Goal: Use online tool/utility: Use online tool/utility

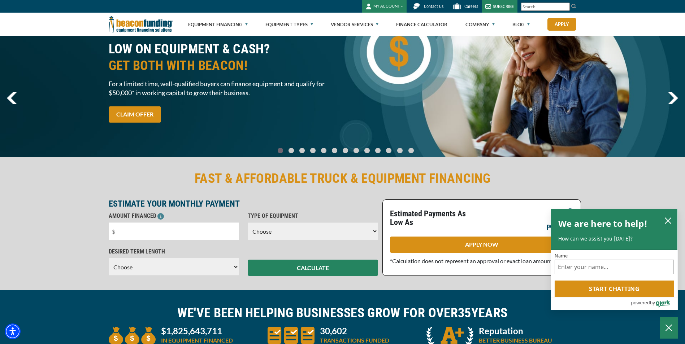
scroll to position [36, 0]
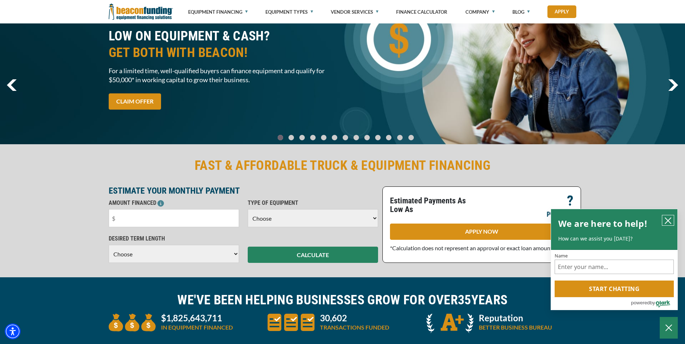
click at [666, 220] on icon "close chatbox" at bounding box center [667, 220] width 7 height 7
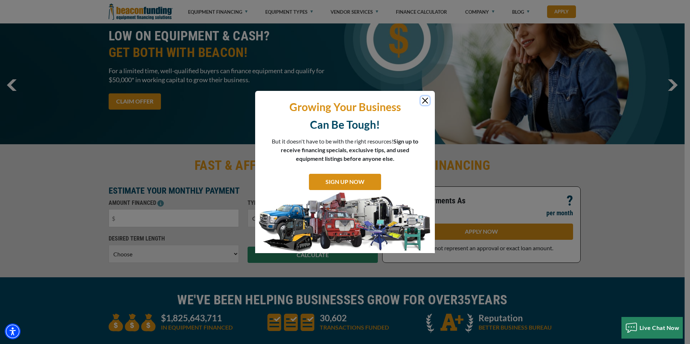
click at [426, 101] on button "Close" at bounding box center [425, 100] width 9 height 9
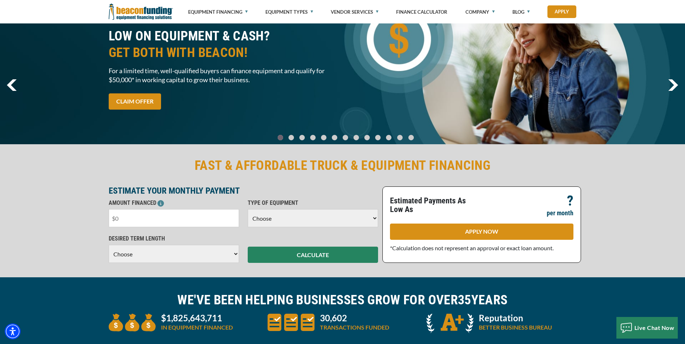
click at [179, 218] on input "text" at bounding box center [174, 218] width 130 height 18
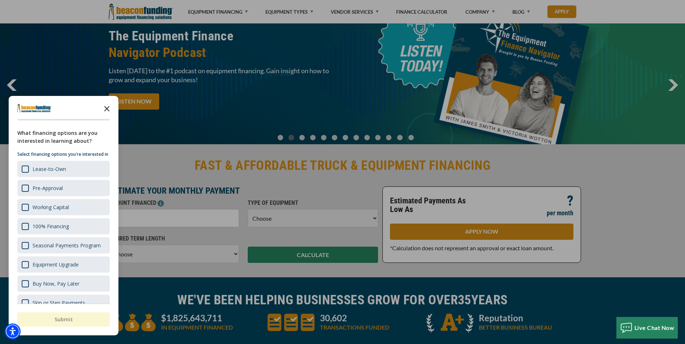
click at [108, 109] on polygon "Close the survey" at bounding box center [106, 108] width 5 height 5
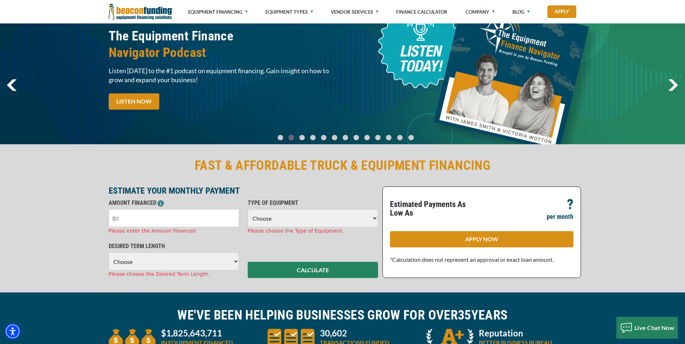
click at [125, 218] on input "text" at bounding box center [174, 218] width 130 height 18
drag, startPoint x: 120, startPoint y: 217, endPoint x: 110, endPoint y: 217, distance: 10.5
click at [110, 217] on input "text" at bounding box center [174, 218] width 130 height 18
type input "$21,500"
click at [250, 223] on select "Choose Backhoe Boom/Bucket Truck Chipper Commercial Mower Crane DTG/DTF Printin…" at bounding box center [313, 218] width 130 height 18
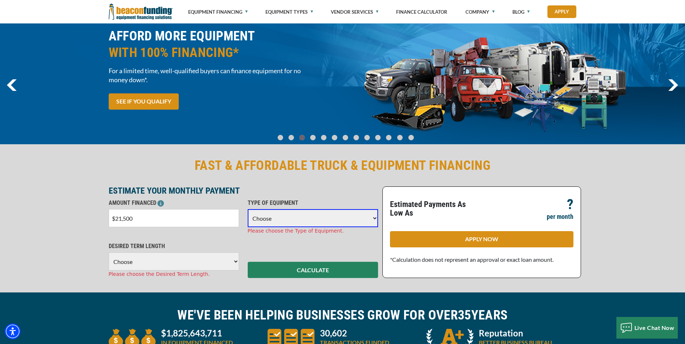
select select "1"
click at [248, 209] on select "Choose Backhoe Boom/Bucket Truck Chipper Commercial Mower Crane DTG/DTF Printin…" at bounding box center [313, 218] width 130 height 18
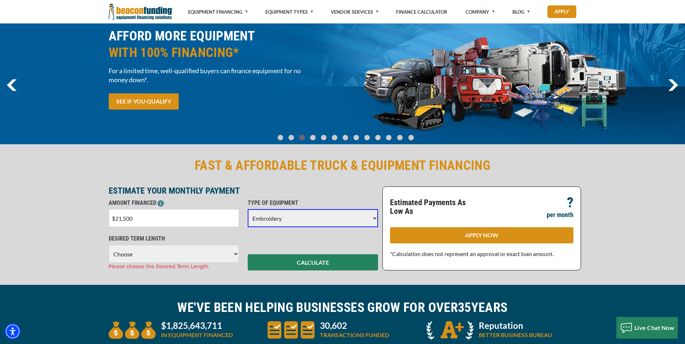
click at [169, 253] on select "Choose 36 Months 48 Months 60 Months" at bounding box center [174, 254] width 130 height 18
click at [109, 245] on select "Choose 36 Months 48 Months 60 Months" at bounding box center [174, 254] width 130 height 18
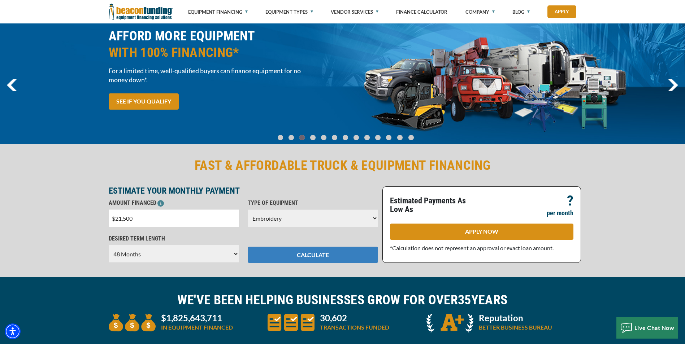
click at [302, 249] on button "CALCULATE" at bounding box center [313, 255] width 130 height 16
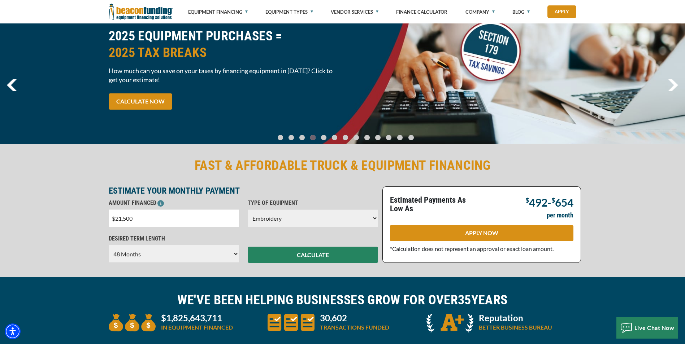
drag, startPoint x: 196, startPoint y: 256, endPoint x: 188, endPoint y: 256, distance: 8.3
click at [196, 256] on select "Choose 36 Months 48 Months 60 Months" at bounding box center [174, 254] width 130 height 18
click at [109, 245] on select "Choose 36 Months 48 Months 60 Months" at bounding box center [174, 254] width 130 height 18
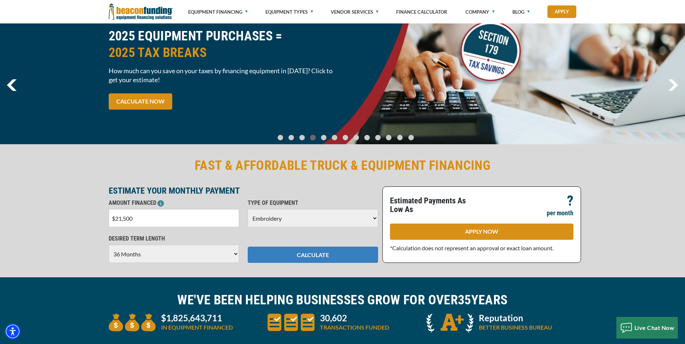
click at [309, 255] on button "CALCULATE" at bounding box center [313, 255] width 130 height 16
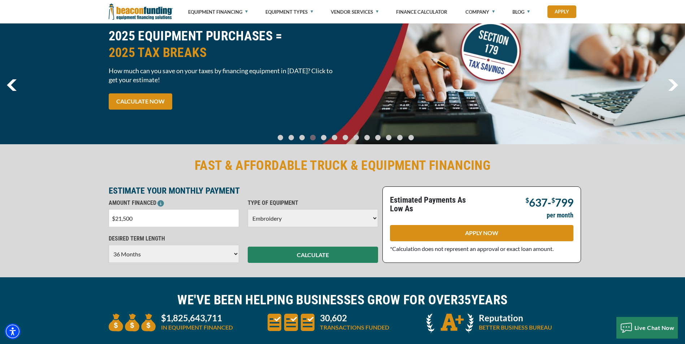
click at [132, 258] on select "Choose 36 Months 48 Months 60 Months" at bounding box center [174, 254] width 130 height 18
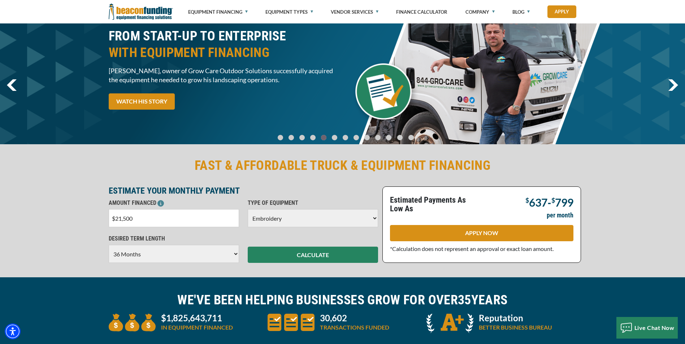
click at [88, 252] on div "FAST & AFFORDABLE TRUCK & EQUIPMENT FINANCING ESTIMATE YOUR MONTHLY PAYMENT AMO…" at bounding box center [342, 210] width 685 height 135
click at [160, 261] on select "Choose 36 Months 48 Months 60 Months" at bounding box center [174, 254] width 130 height 18
select select "48"
click at [109, 245] on select "Choose 36 Months 48 Months 60 Months" at bounding box center [174, 254] width 130 height 18
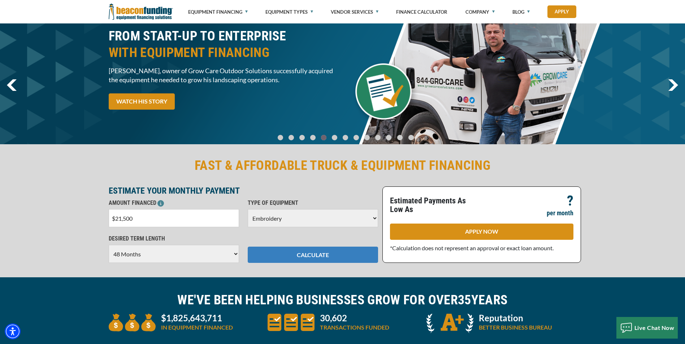
click at [287, 258] on button "CALCULATE" at bounding box center [313, 255] width 130 height 16
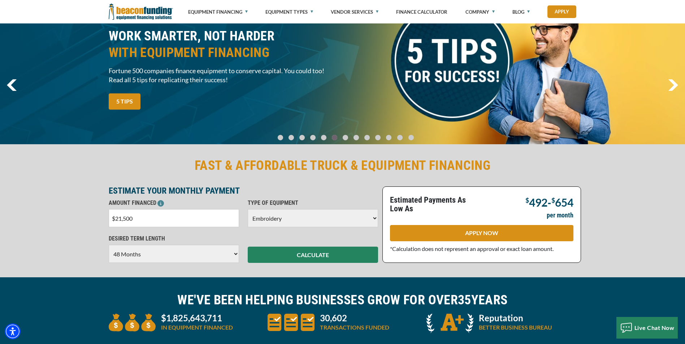
click at [194, 253] on select "Choose 36 Months 48 Months 60 Months" at bounding box center [174, 254] width 130 height 18
click at [92, 266] on div "FAST & AFFORDABLE TRUCK & EQUIPMENT FINANCING ESTIMATE YOUR MONTHLY PAYMENT AMO…" at bounding box center [342, 210] width 685 height 135
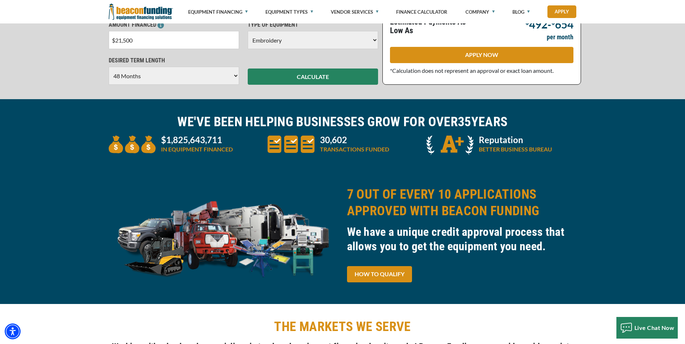
scroll to position [0, 0]
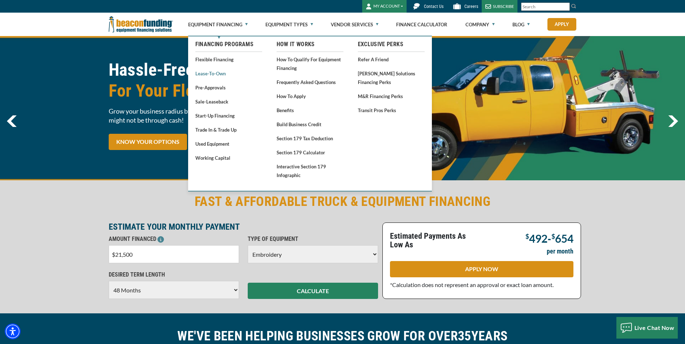
click at [216, 73] on link "Lease-To-Own" at bounding box center [228, 73] width 67 height 9
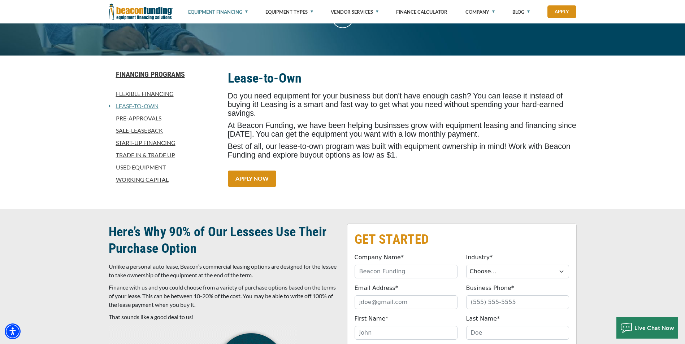
scroll to position [144, 0]
